Goal: Task Accomplishment & Management: Use online tool/utility

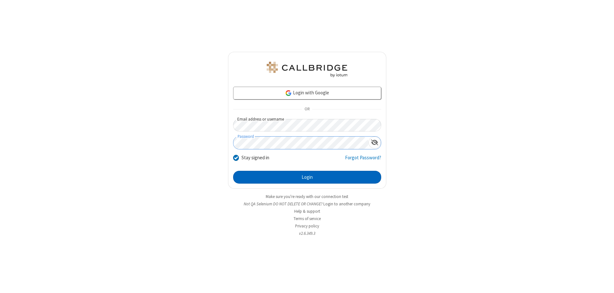
click at [307, 177] on button "Login" at bounding box center [307, 177] width 148 height 13
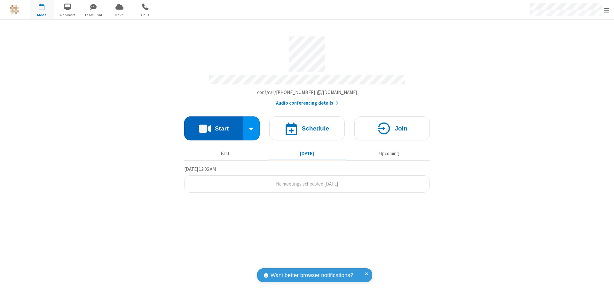
click at [214, 125] on button "Start" at bounding box center [213, 128] width 59 height 24
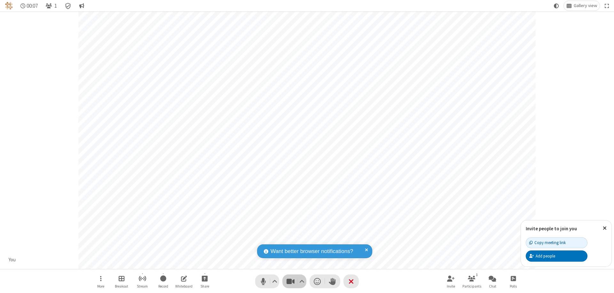
click at [291, 281] on span "Stop video (⌘+Shift+V)" at bounding box center [291, 281] width 10 height 9
click at [291, 281] on span "Start video (⌘+Shift+V)" at bounding box center [291, 281] width 10 height 9
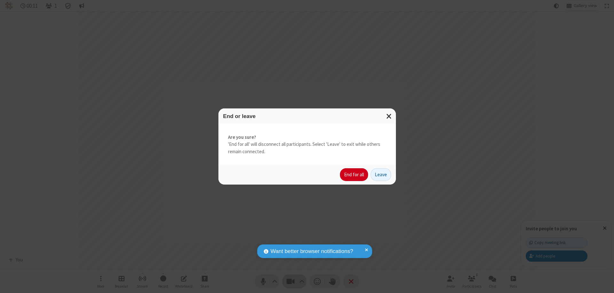
click at [355, 175] on button "End for all" at bounding box center [354, 174] width 28 height 13
